Goal: Task Accomplishment & Management: Manage account settings

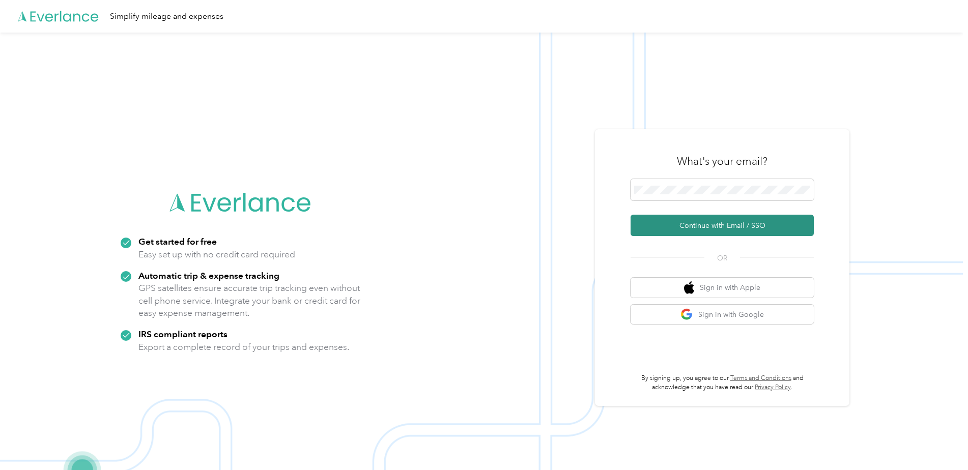
click at [714, 222] on button "Continue with Email / SSO" at bounding box center [722, 225] width 183 height 21
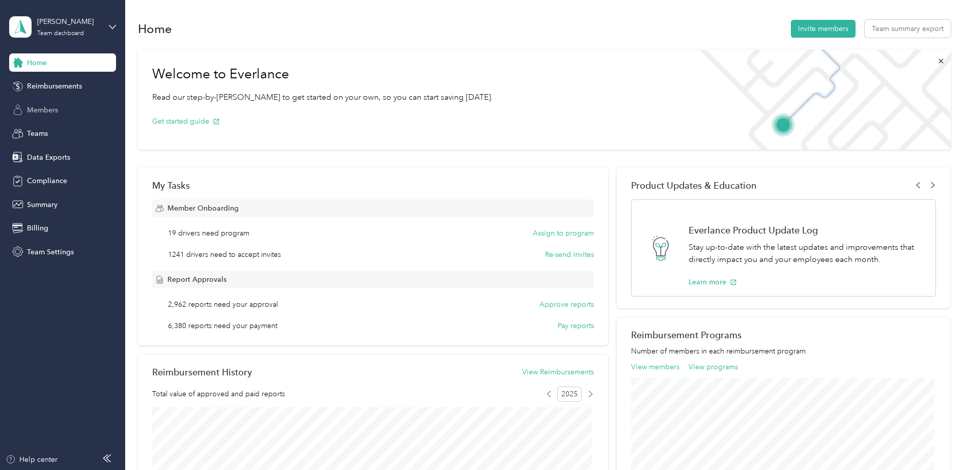
click at [45, 106] on span "Members" at bounding box center [42, 110] width 31 height 11
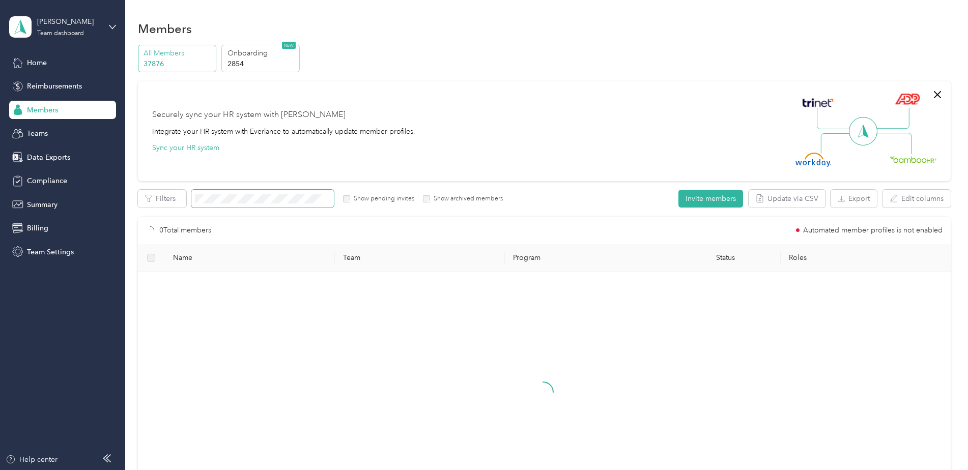
click at [231, 193] on span at bounding box center [262, 199] width 143 height 18
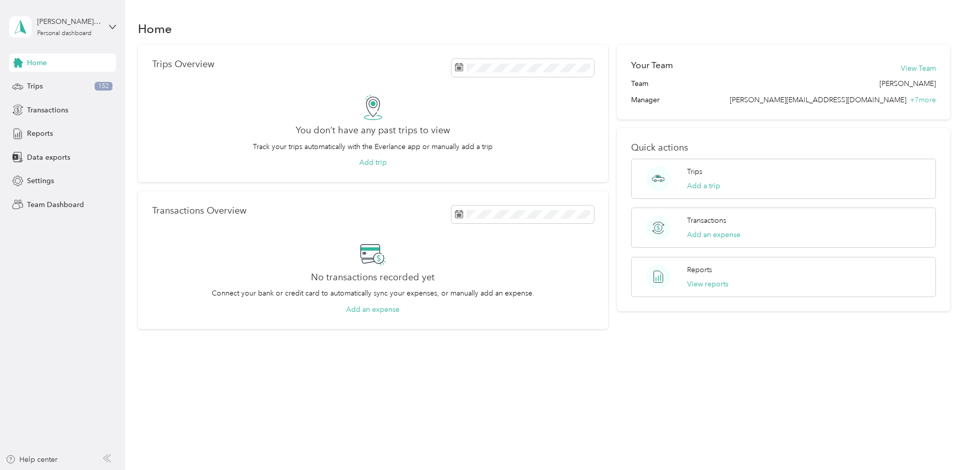
click at [116, 22] on div "[PERSON_NAME] FAVR Personal dashboard" at bounding box center [62, 27] width 107 height 36
click at [64, 133] on div "Log out" at bounding box center [145, 130] width 258 height 18
